Goal: Communication & Community: Share content

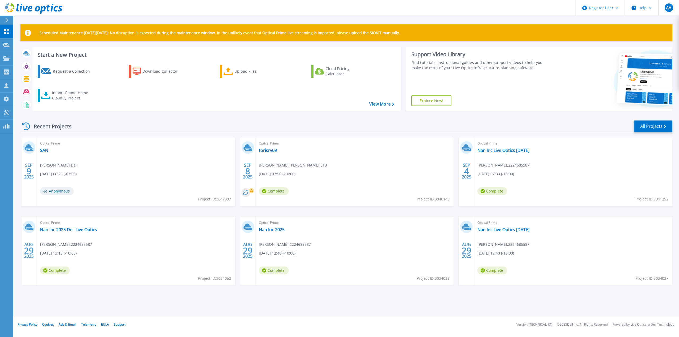
click at [644, 129] on link "All Projects" at bounding box center [653, 126] width 38 height 12
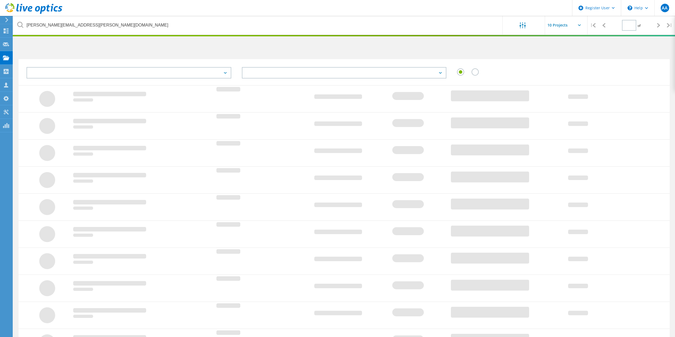
type input "1"
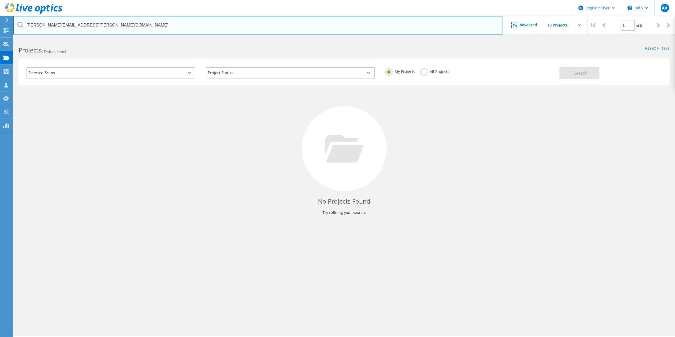
click at [168, 26] on input "marshall.soviak@absoluteresolutions.com" at bounding box center [258, 25] width 490 height 19
type input "f"
type input "g"
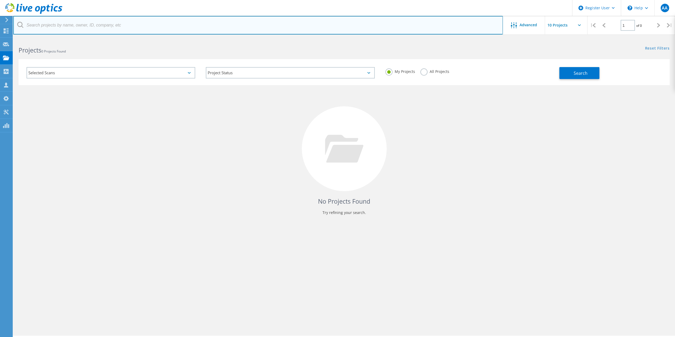
type input "b"
type input "g"
type input "s"
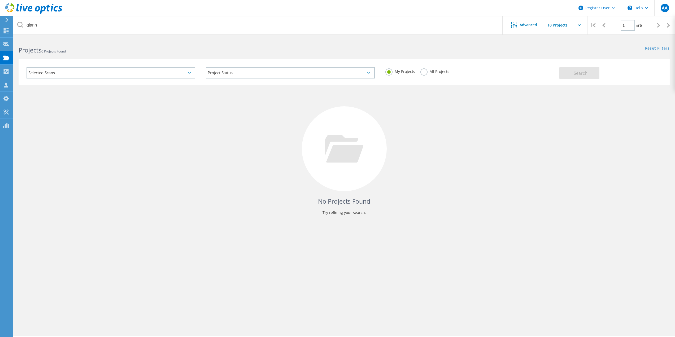
click at [439, 74] on div "All Projects" at bounding box center [435, 72] width 29 height 8
click at [440, 73] on label "All Projects" at bounding box center [435, 70] width 29 height 5
click at [0, 0] on input "All Projects" at bounding box center [0, 0] width 0 height 0
click at [580, 70] on span "Search" at bounding box center [581, 73] width 14 height 6
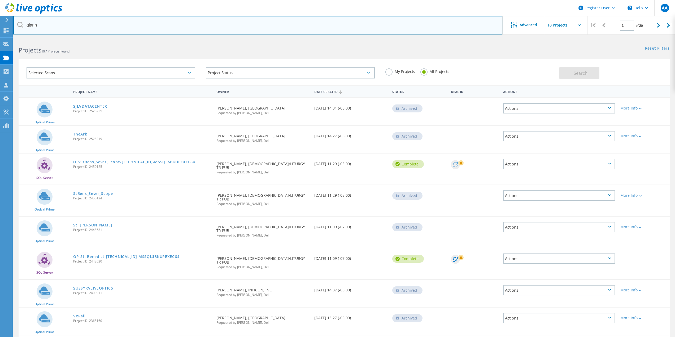
click at [153, 27] on input "giann" at bounding box center [258, 25] width 490 height 19
paste input "pulido@suncommunityfcu.org"
type input "[EMAIL_ADDRESS][DOMAIN_NAME]"
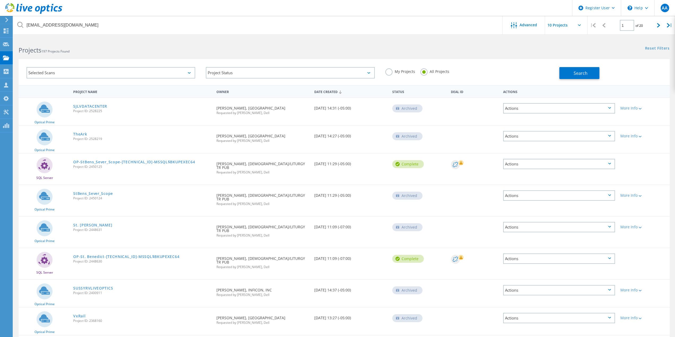
click at [563, 65] on div "Search" at bounding box center [614, 70] width 108 height 17
click at [566, 68] on button "Search" at bounding box center [580, 73] width 40 height 12
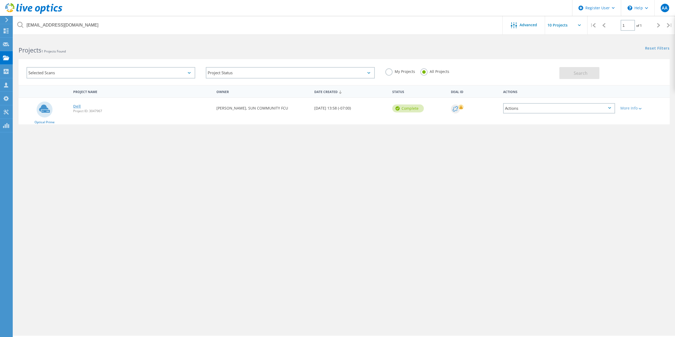
click at [74, 107] on link "Dell" at bounding box center [77, 107] width 8 height 4
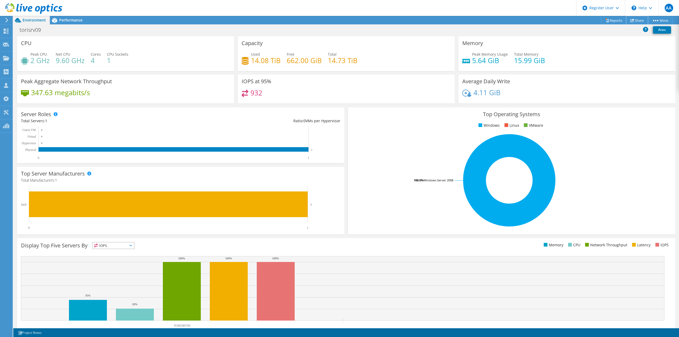
click at [640, 21] on link "Share" at bounding box center [638, 20] width 22 height 8
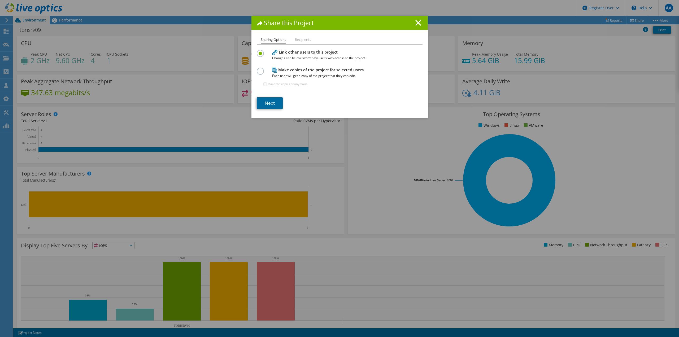
click at [268, 102] on link "Next" at bounding box center [270, 103] width 26 height 12
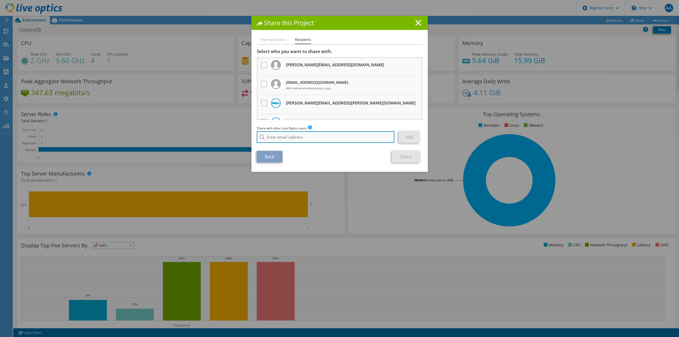
click at [291, 133] on input "search" at bounding box center [326, 137] width 138 height 12
click at [261, 102] on label at bounding box center [265, 103] width 8 height 6
click at [0, 0] on input "checkbox" at bounding box center [0, 0] width 0 height 0
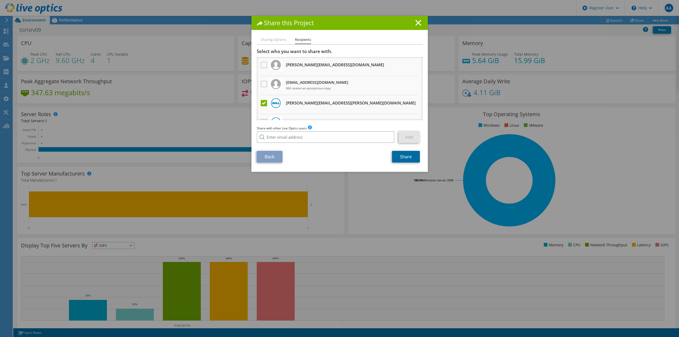
click at [399, 153] on link "Share" at bounding box center [406, 157] width 28 height 12
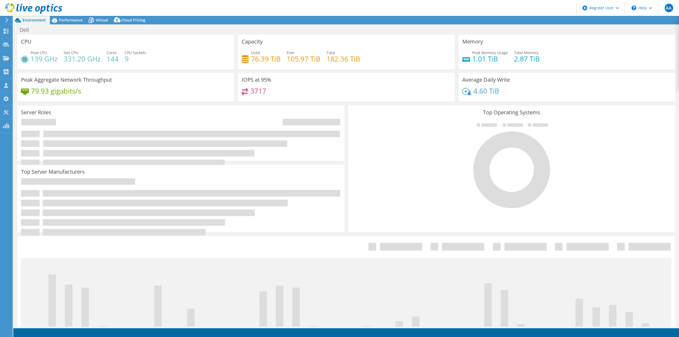
select select "USD"
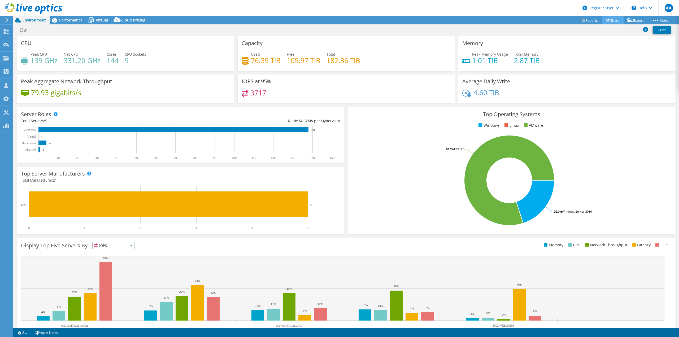
click at [614, 19] on link "Share" at bounding box center [613, 20] width 22 height 8
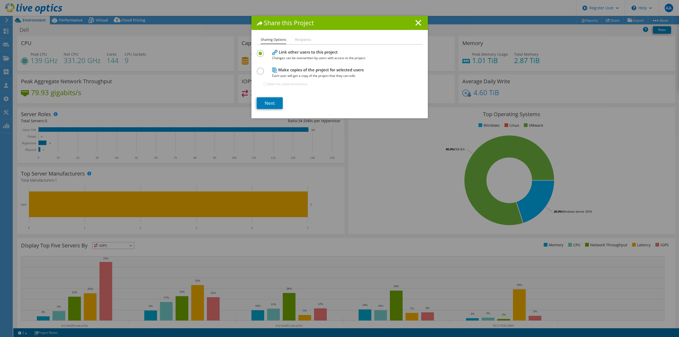
click at [267, 97] on section "Link other users to this project Changes can be overwritten by users with acces…" at bounding box center [340, 79] width 166 height 61
click at [267, 102] on link "Next" at bounding box center [270, 103] width 26 height 12
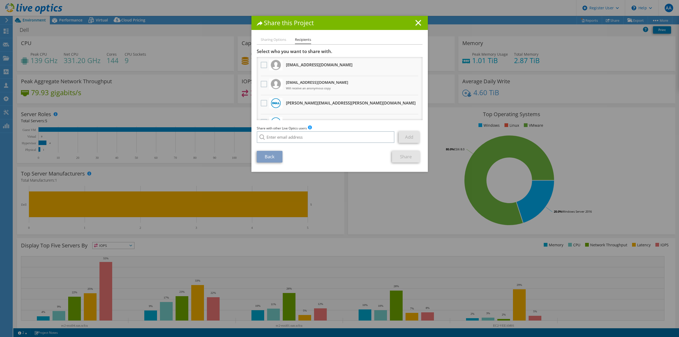
click at [288, 131] on div "Share with other Live Optics users Enter a single email address and click add. …" at bounding box center [340, 136] width 166 height 20
click at [288, 135] on input "search" at bounding box center [326, 137] width 138 height 12
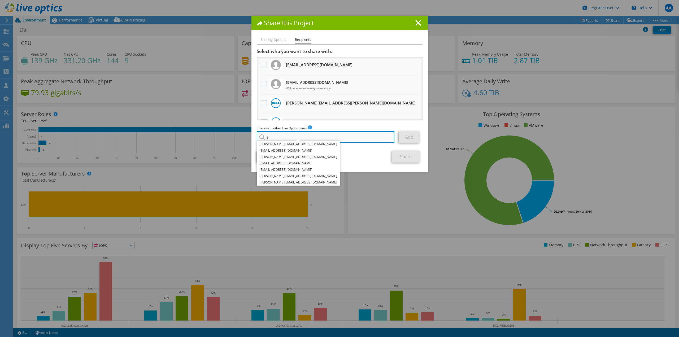
click at [353, 139] on input "s" at bounding box center [326, 137] width 138 height 12
paste input "[PERSON_NAME][EMAIL_ADDRESS][PERSON_NAME][DOMAIN_NAME]"
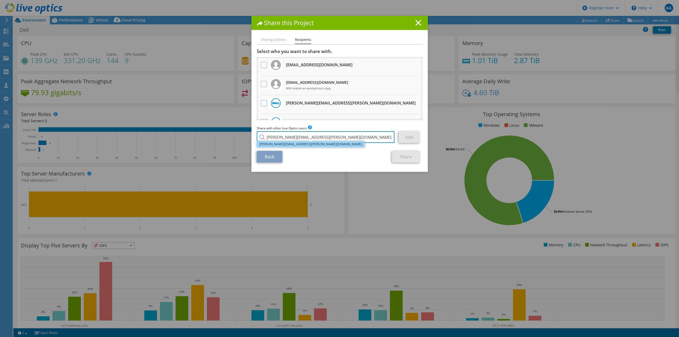
type input "[PERSON_NAME][EMAIL_ADDRESS][PERSON_NAME][DOMAIN_NAME]"
click at [298, 146] on li "[PERSON_NAME][EMAIL_ADDRESS][PERSON_NAME][DOMAIN_NAME]" at bounding box center [311, 144] width 108 height 6
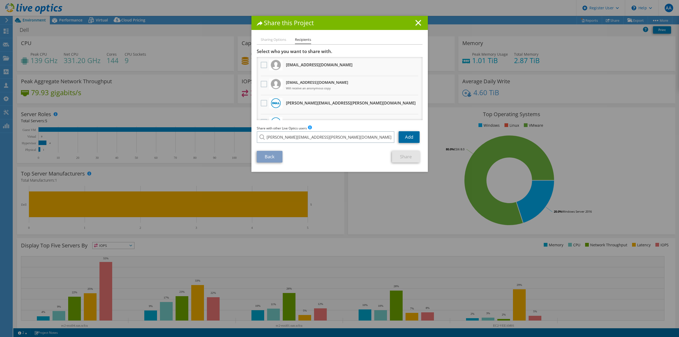
click at [404, 140] on link "Add" at bounding box center [409, 137] width 21 height 12
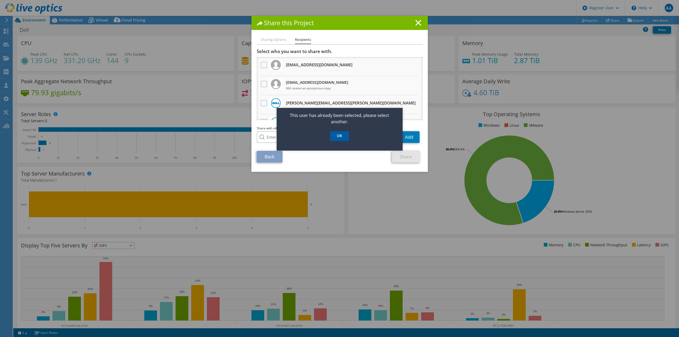
click at [346, 133] on link "OK" at bounding box center [339, 136] width 19 height 10
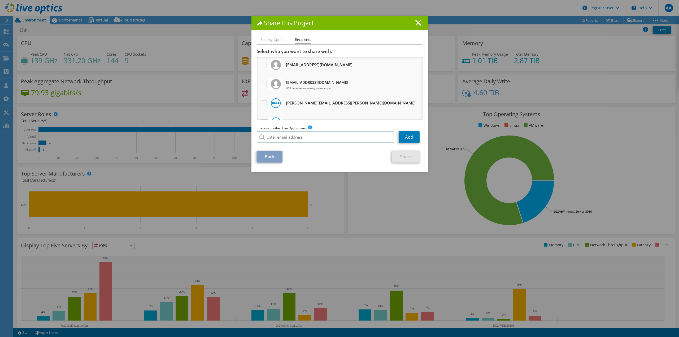
drag, startPoint x: 417, startPoint y: 23, endPoint x: 246, endPoint y: 57, distance: 174.3
click at [235, 60] on div "Share this Project Sharing Options Recipients Link other users to this project …" at bounding box center [339, 168] width 679 height 305
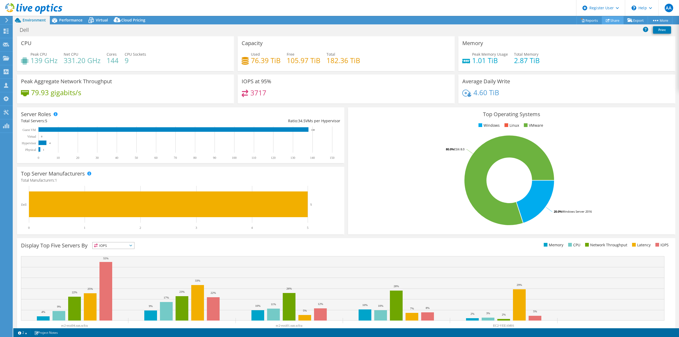
click at [617, 21] on link "Share" at bounding box center [613, 20] width 22 height 8
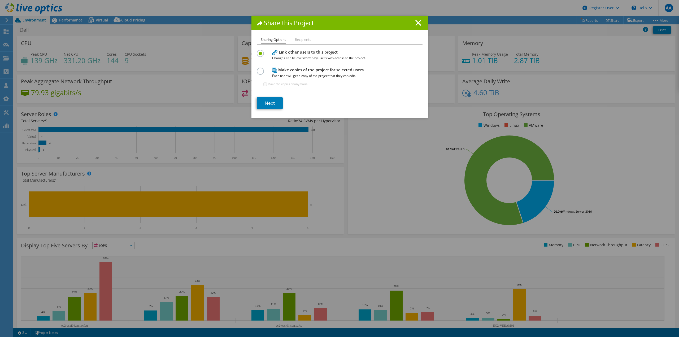
click at [259, 69] on label at bounding box center [261, 68] width 9 height 1
click at [0, 0] on input "radio" at bounding box center [0, 0] width 0 height 0
click at [262, 54] on div at bounding box center [261, 53] width 9 height 6
click at [258, 51] on label at bounding box center [261, 50] width 9 height 1
click at [0, 0] on input "radio" at bounding box center [0, 0] width 0 height 0
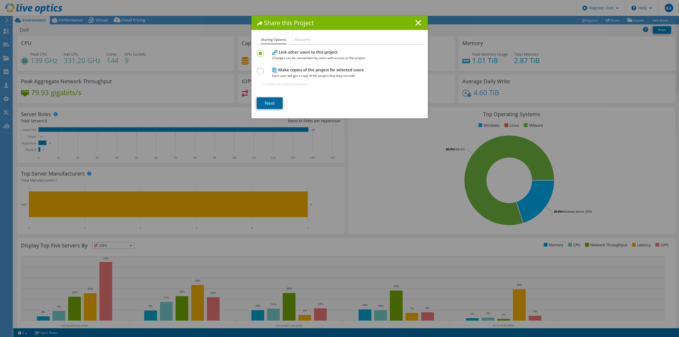
click at [268, 105] on link "Next" at bounding box center [270, 103] width 26 height 12
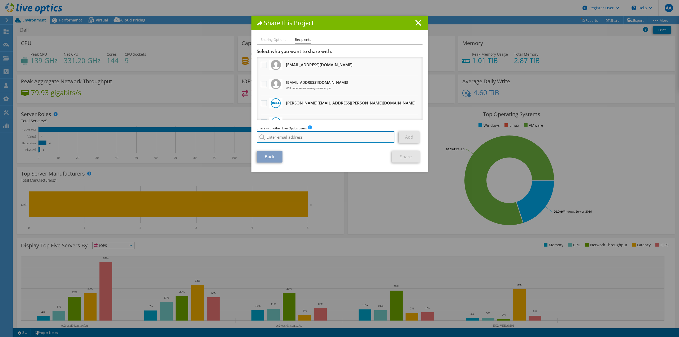
click at [293, 135] on input "search" at bounding box center [326, 137] width 138 height 12
paste input "[PERSON_NAME][EMAIL_ADDRESS][PERSON_NAME][DOMAIN_NAME]"
type input "[PERSON_NAME][EMAIL_ADDRESS][PERSON_NAME][DOMAIN_NAME]"
click at [286, 145] on li "[PERSON_NAME][EMAIL_ADDRESS][PERSON_NAME][DOMAIN_NAME]" at bounding box center [311, 144] width 108 height 6
click at [399, 138] on link "Add" at bounding box center [409, 137] width 21 height 12
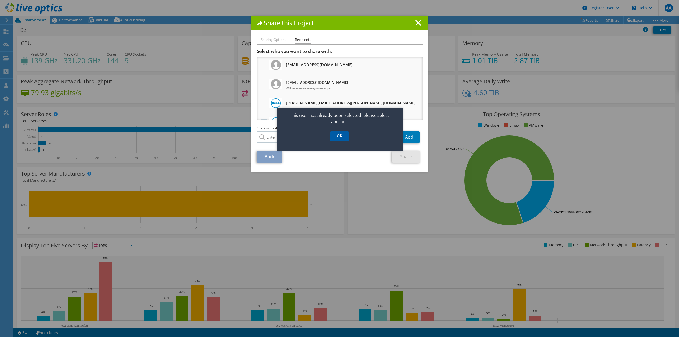
click at [338, 135] on link "OK" at bounding box center [339, 136] width 19 height 10
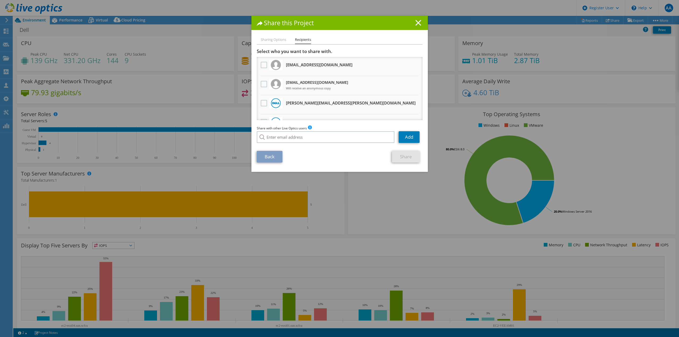
click at [416, 23] on icon at bounding box center [419, 23] width 6 height 6
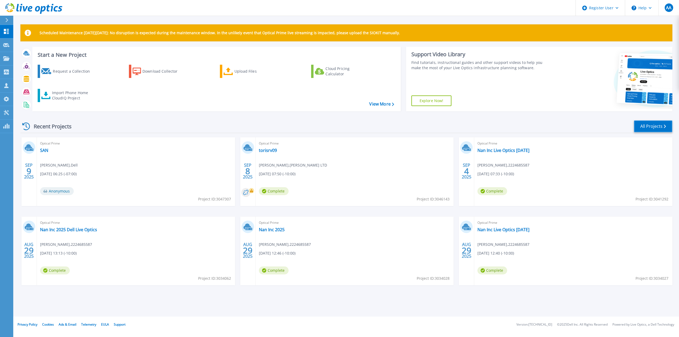
drag, startPoint x: 645, startPoint y: 127, endPoint x: 641, endPoint y: 125, distance: 3.9
click at [645, 127] on link "All Projects" at bounding box center [653, 126] width 38 height 12
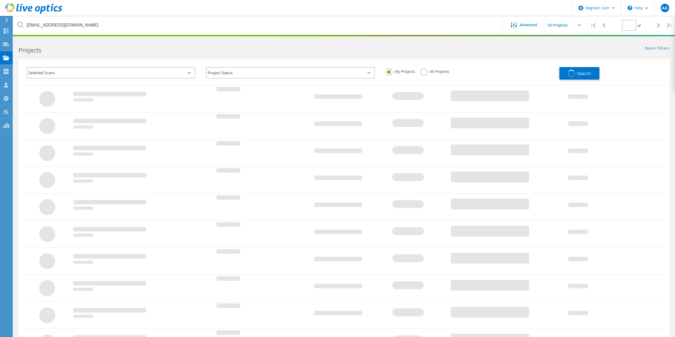
type input "1"
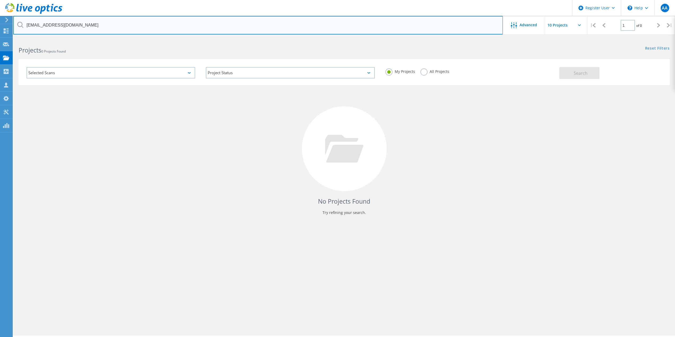
click at [147, 27] on input "[EMAIL_ADDRESS][DOMAIN_NAME]" at bounding box center [258, 25] width 490 height 19
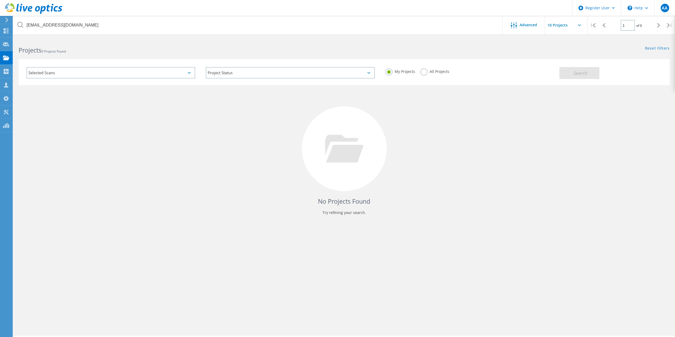
click at [428, 74] on div "All Projects" at bounding box center [435, 72] width 29 height 8
click at [432, 72] on label "All Projects" at bounding box center [435, 70] width 29 height 5
click at [0, 0] on input "All Projects" at bounding box center [0, 0] width 0 height 0
click at [578, 67] on button "Search" at bounding box center [580, 73] width 40 height 12
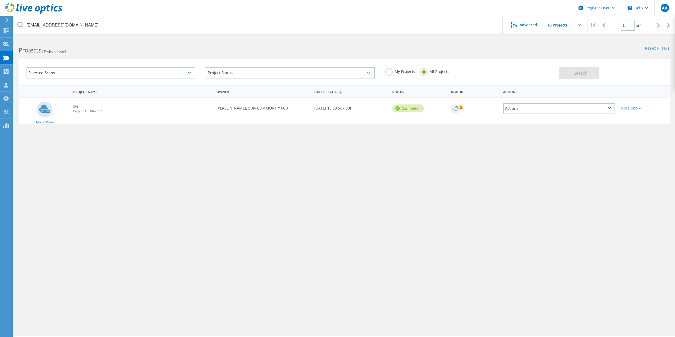
click at [596, 111] on div "Actions" at bounding box center [559, 108] width 112 height 10
click at [577, 115] on div "Share" at bounding box center [559, 113] width 111 height 8
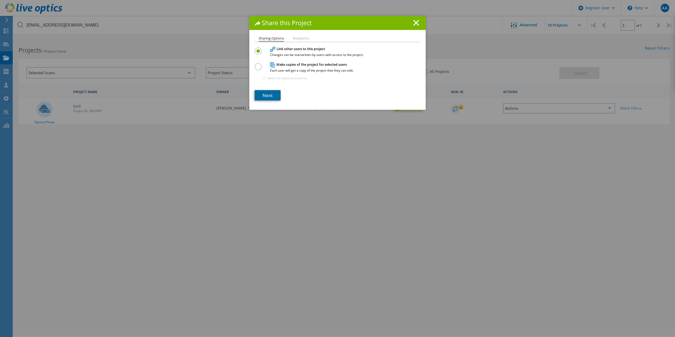
click at [274, 96] on link "Next" at bounding box center [268, 95] width 26 height 10
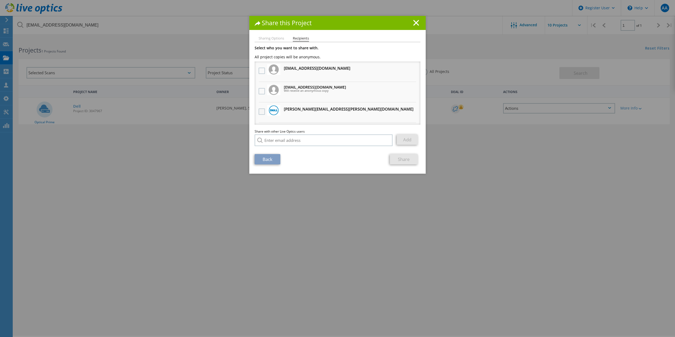
click at [261, 110] on label at bounding box center [263, 112] width 8 height 6
click at [0, 0] on input "checkbox" at bounding box center [0, 0] width 0 height 0
click at [409, 162] on link "Share" at bounding box center [404, 159] width 28 height 10
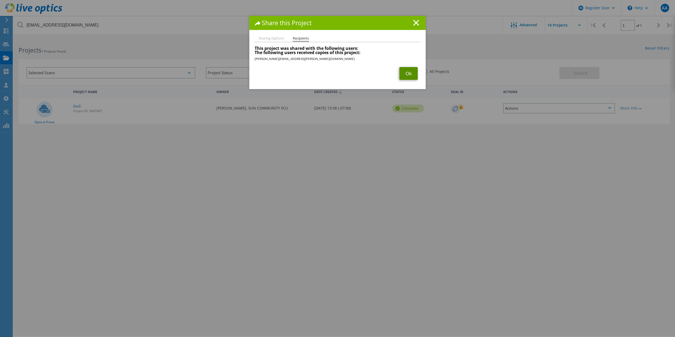
click at [410, 71] on link "Ok" at bounding box center [409, 73] width 18 height 13
